Goal: Information Seeking & Learning: Learn about a topic

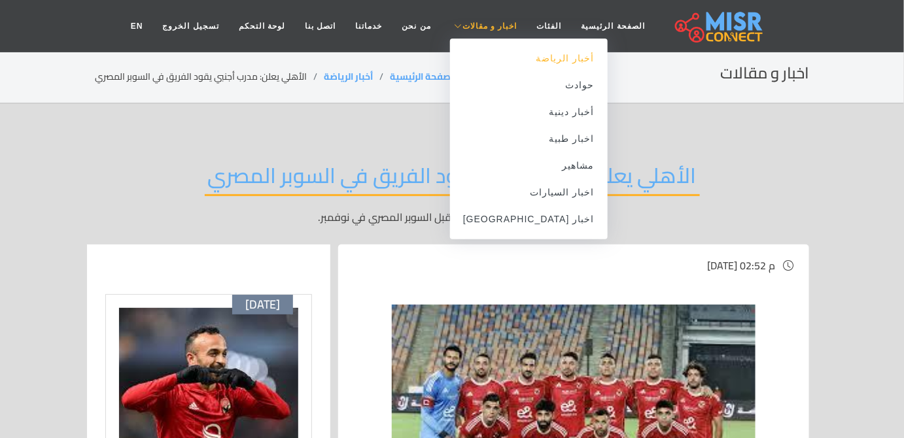
click at [517, 63] on link "أخبار الرياضة" at bounding box center [529, 58] width 158 height 27
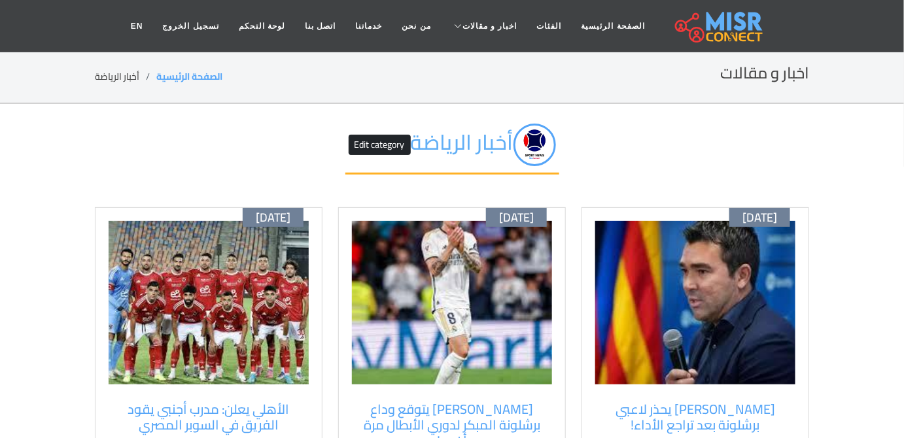
click at [453, 287] on img at bounding box center [452, 303] width 200 height 164
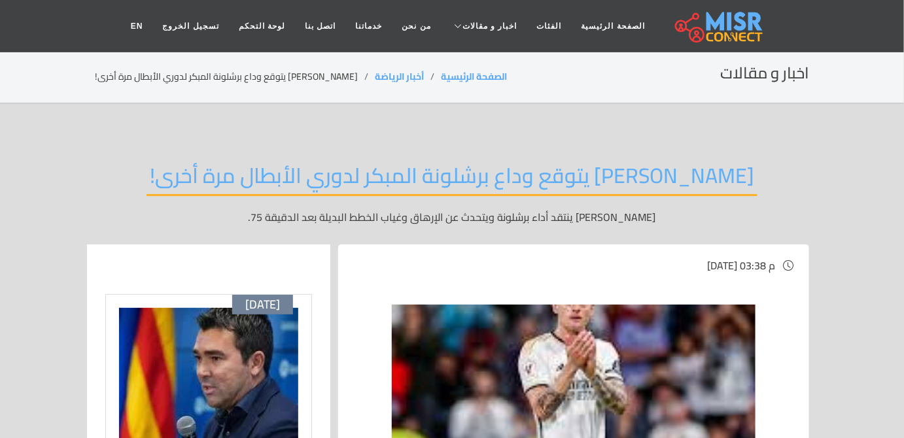
drag, startPoint x: 756, startPoint y: 209, endPoint x: 686, endPoint y: 186, distance: 73.4
click at [747, 212] on p "[PERSON_NAME] ينتقد أداء برشلونة ويتحدث عن الإرهاق وغياب الخطط البديلة بعد الدق…" at bounding box center [452, 217] width 714 height 16
click at [213, 363] on img at bounding box center [208, 390] width 179 height 164
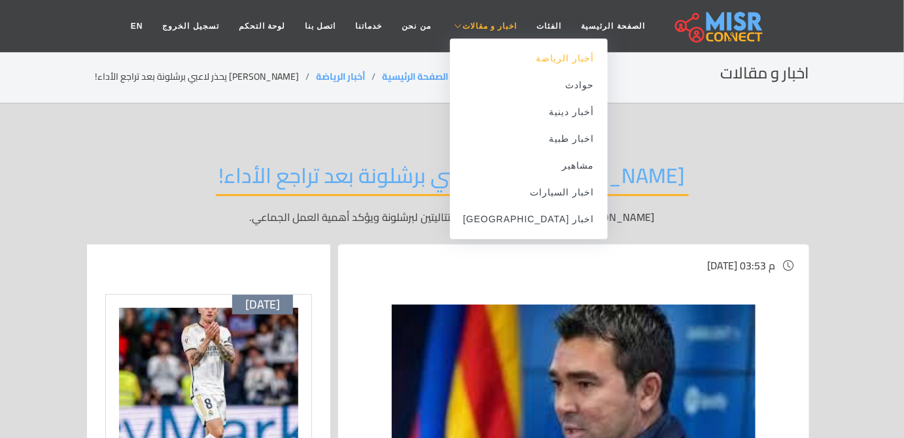
click at [504, 60] on link "أخبار الرياضة" at bounding box center [529, 58] width 158 height 27
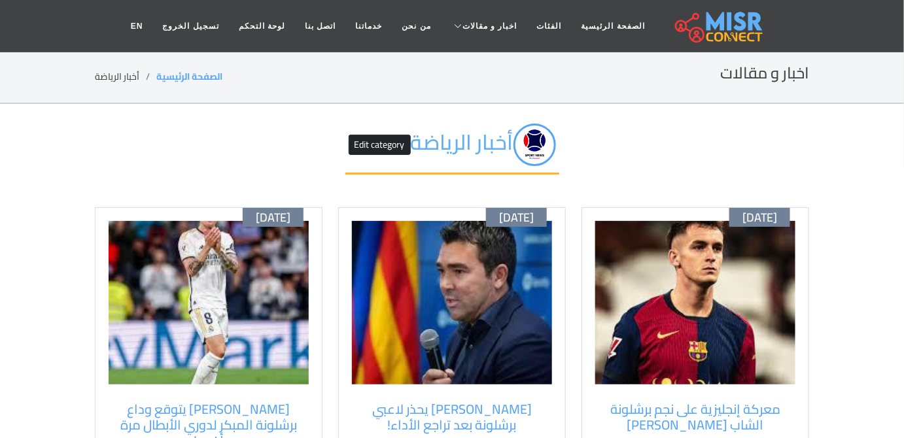
drag, startPoint x: 702, startPoint y: 291, endPoint x: 676, endPoint y: 300, distance: 27.7
click at [676, 300] on img at bounding box center [695, 303] width 200 height 164
